Goal: Entertainment & Leisure: Consume media (video, audio)

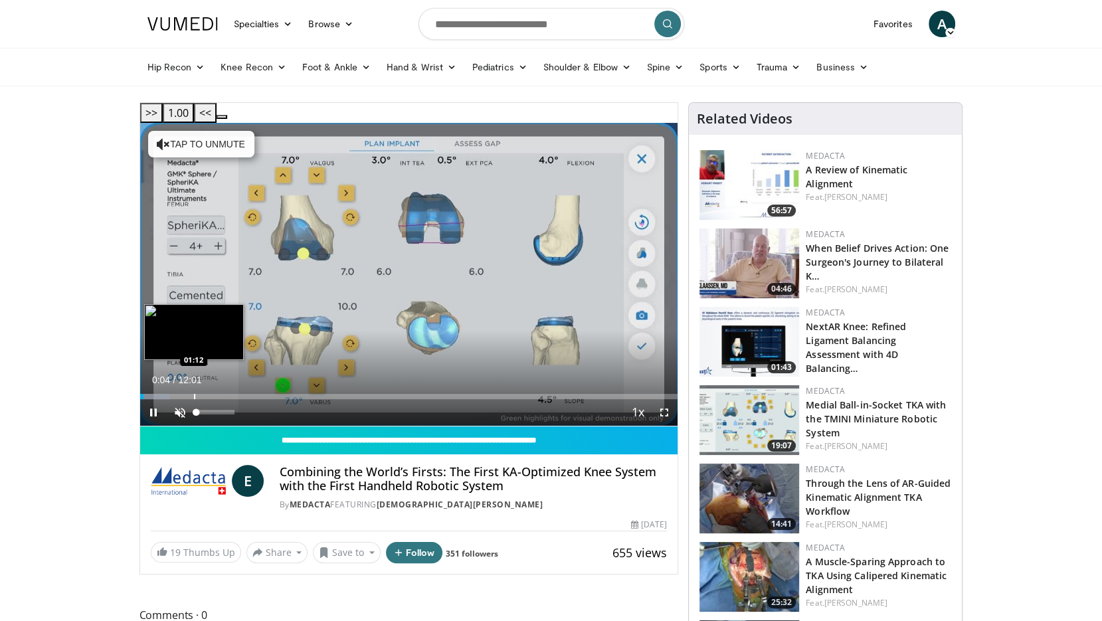
scroll to position [170, 0]
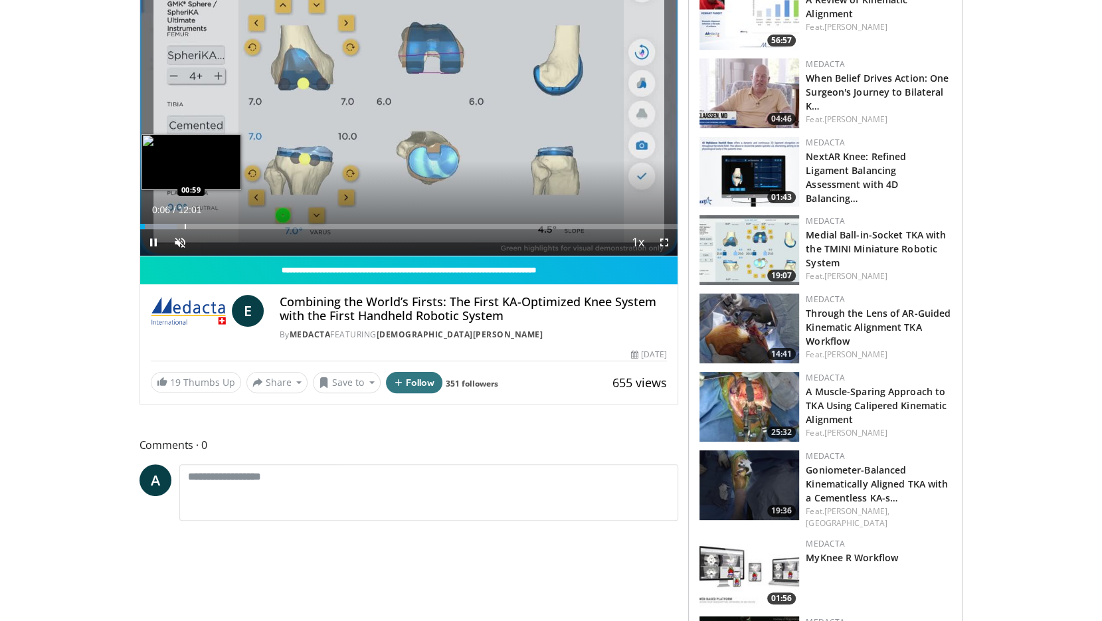
click at [185, 224] on div "Progress Bar" at bounding box center [185, 226] width 1 height 5
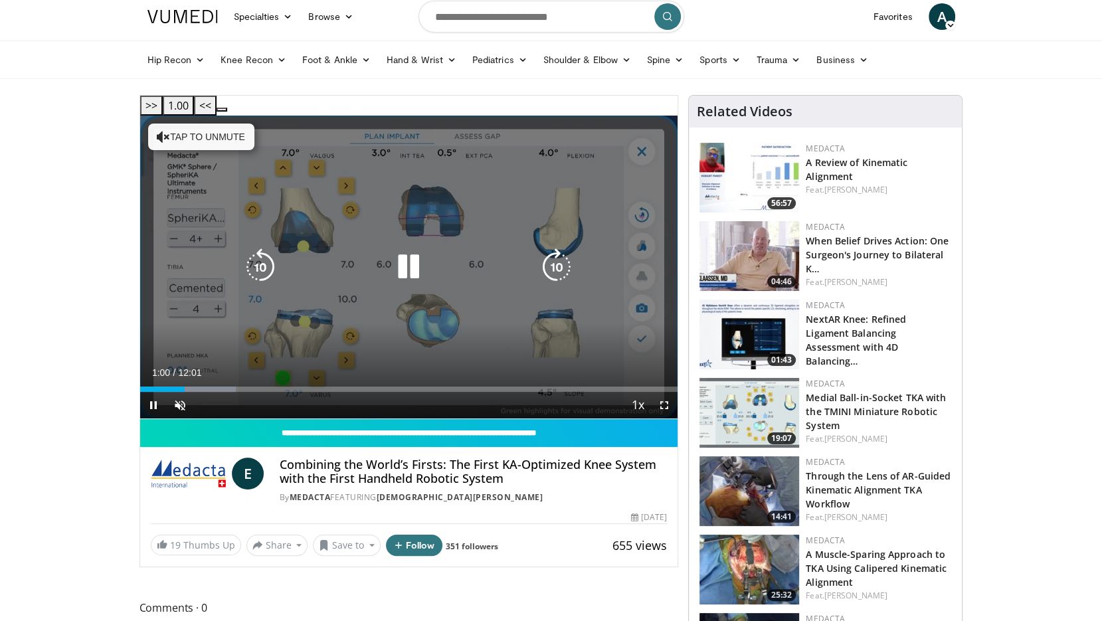
scroll to position [0, 0]
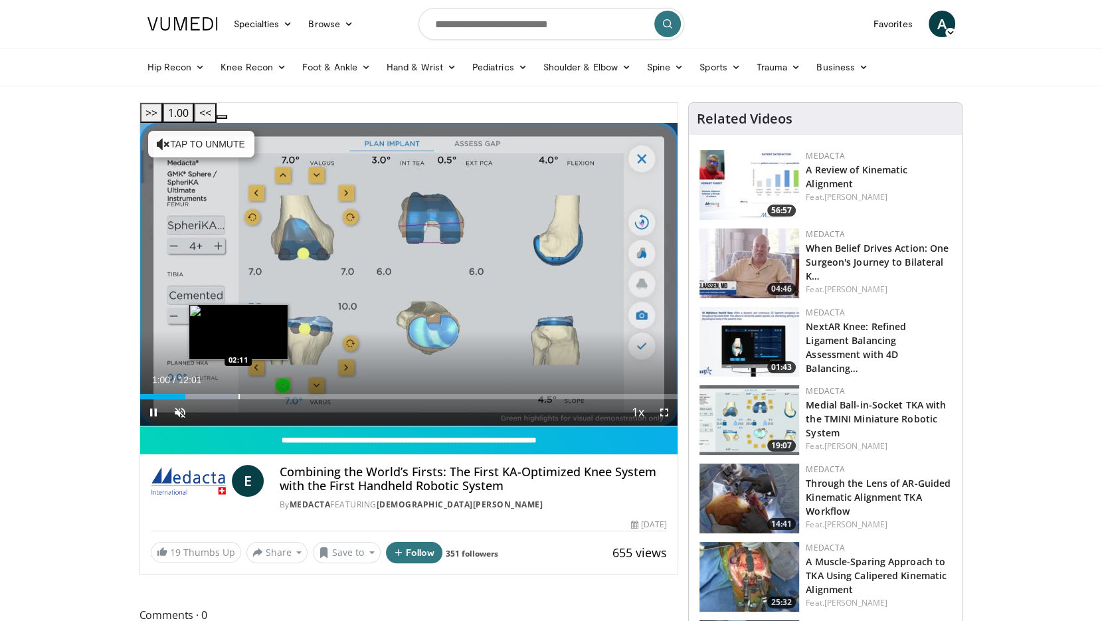
click at [237, 387] on div "Loaded : 17.86% 01:00 02:11" at bounding box center [409, 393] width 538 height 13
click at [292, 399] on div "Current Time 2:14 / Duration 12:01 Pause Skip Backward Skip Forward Unmute Load…" at bounding box center [409, 412] width 538 height 27
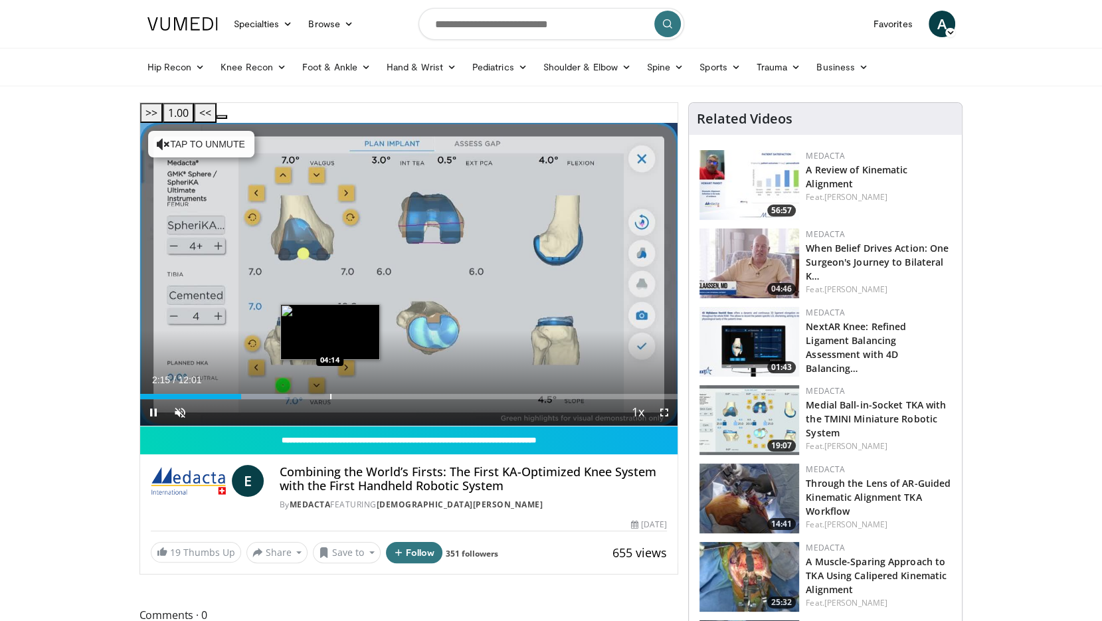
click at [329, 387] on div "Loaded : 27.49% 02:15 04:14" at bounding box center [409, 393] width 538 height 13
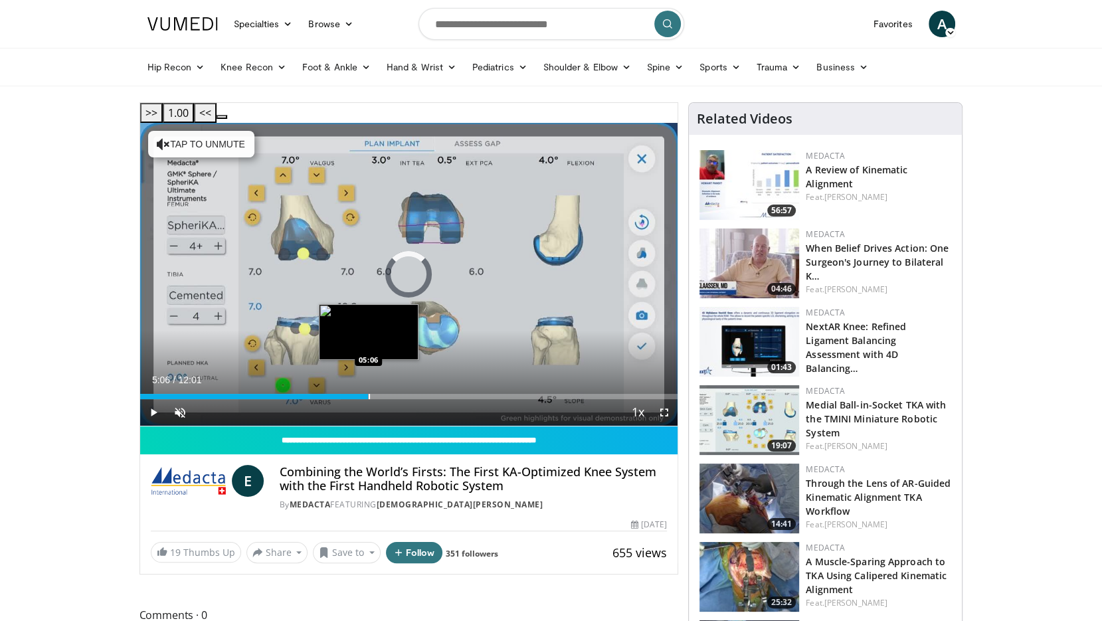
click at [369, 394] on div "Progress Bar" at bounding box center [369, 396] width 1 height 5
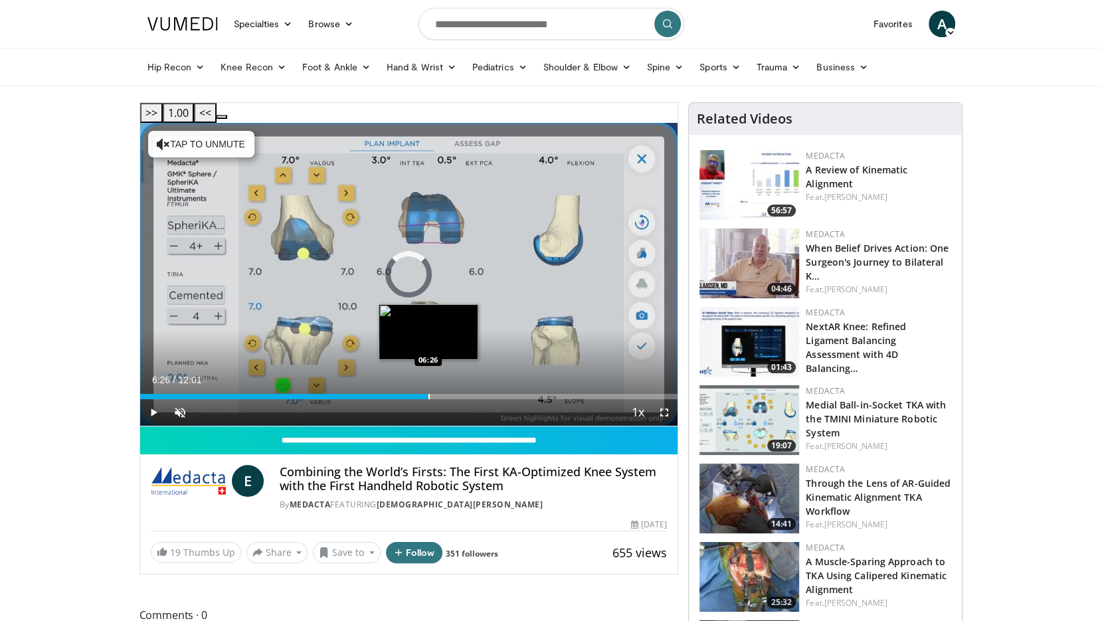
click at [428, 394] on div "Progress Bar" at bounding box center [428, 396] width 1 height 5
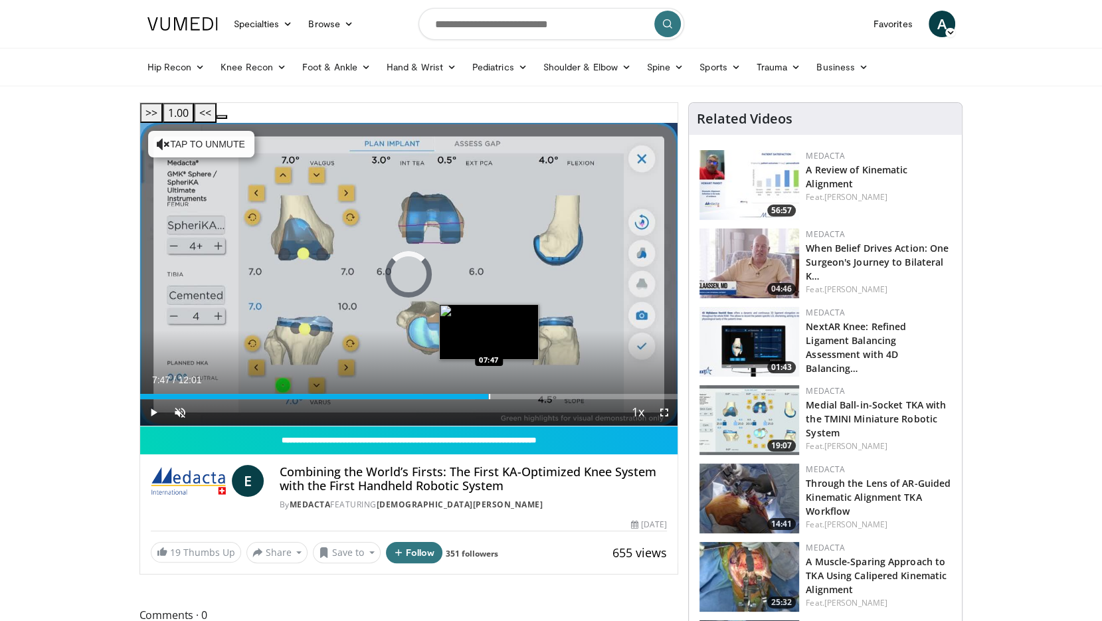
click at [489, 394] on div "Progress Bar" at bounding box center [489, 396] width 1 height 5
click at [508, 394] on div "Progress Bar" at bounding box center [507, 396] width 1 height 5
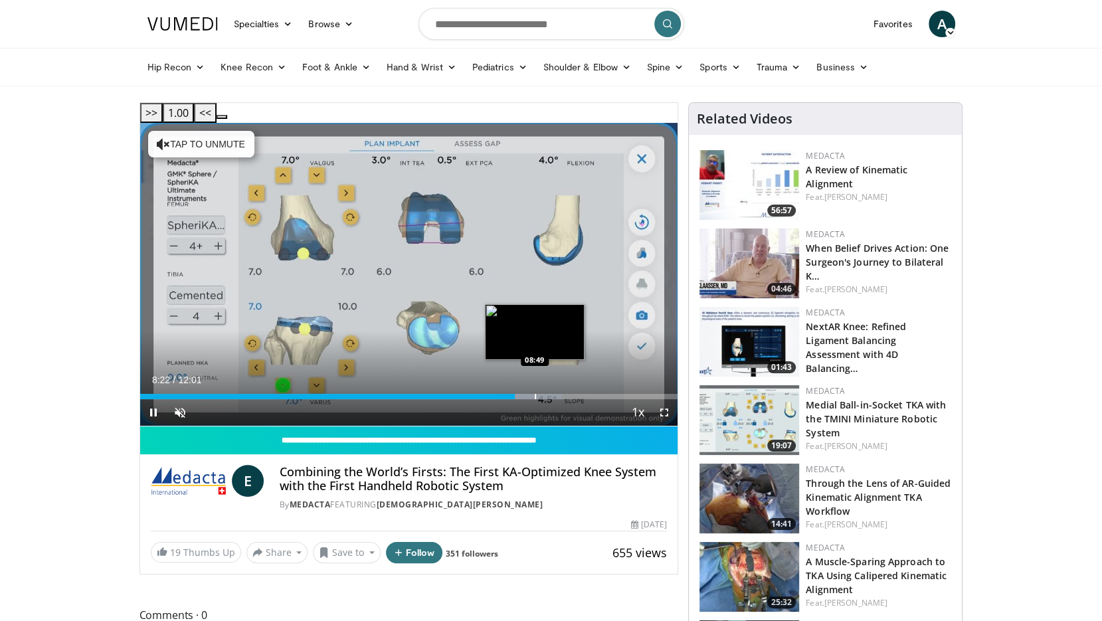
click at [535, 394] on div "Progress Bar" at bounding box center [535, 396] width 1 height 5
